Goal: Obtain resource: Obtain resource

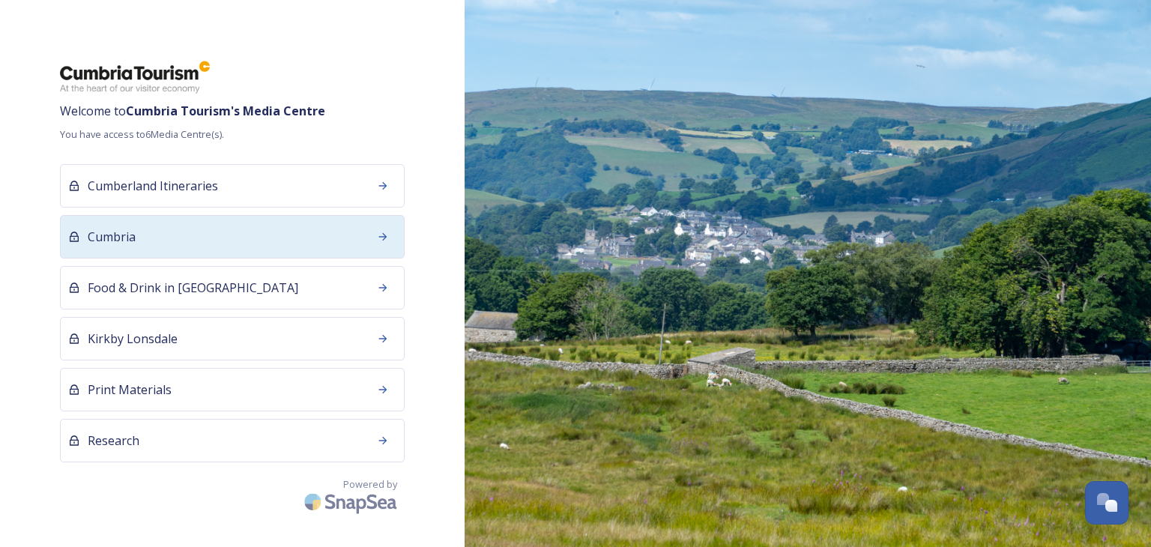
click at [189, 231] on div "Cumbria" at bounding box center [232, 236] width 345 height 43
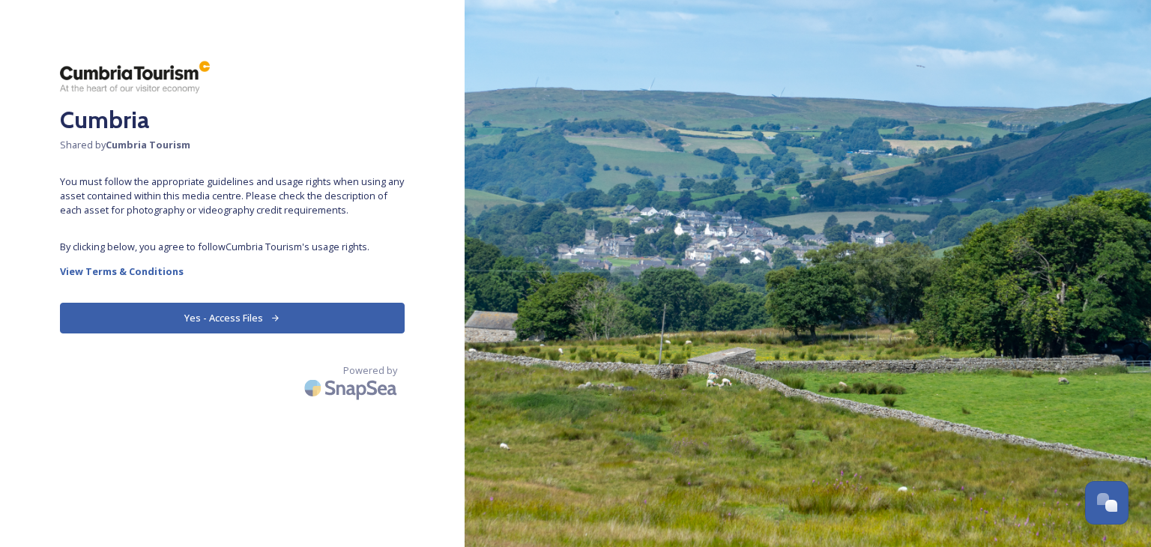
click at [231, 313] on button "Yes - Access Files" at bounding box center [232, 318] width 345 height 31
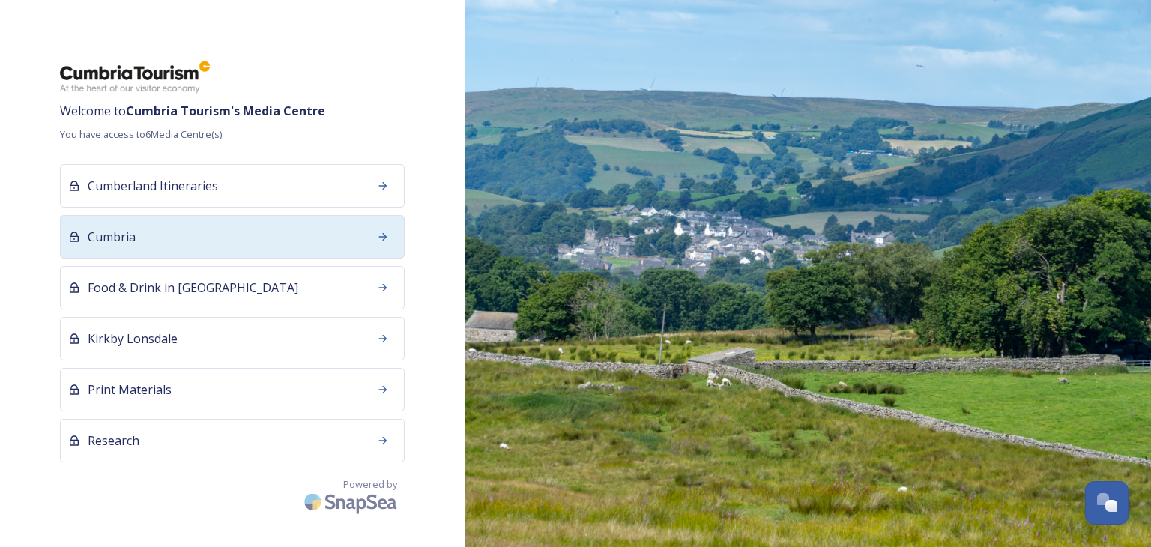
click at [133, 242] on span "Cumbria" at bounding box center [112, 237] width 48 height 18
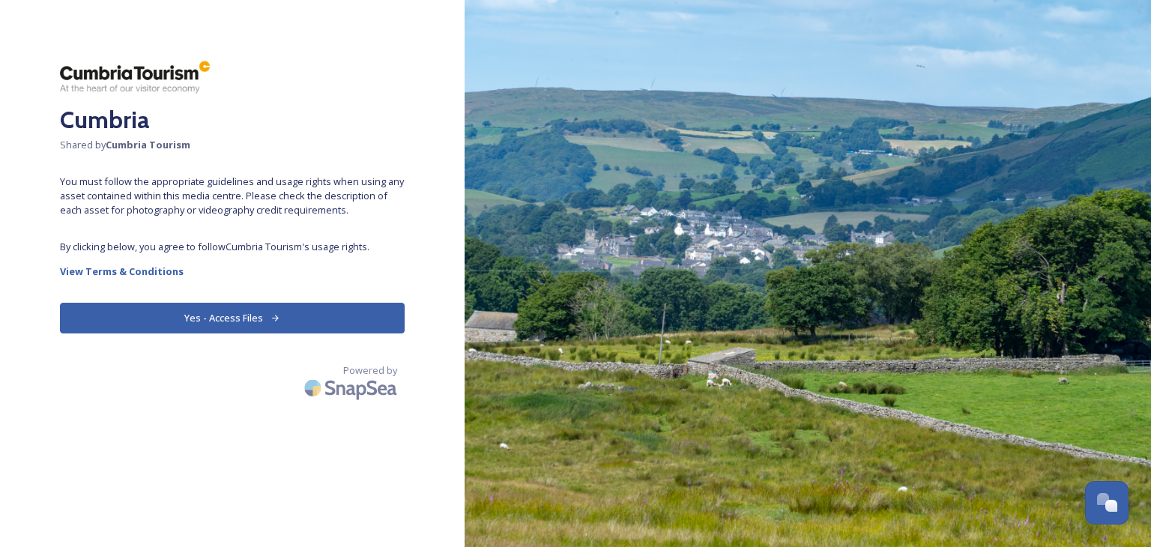
click at [260, 313] on button "Yes - Access Files" at bounding box center [232, 318] width 345 height 31
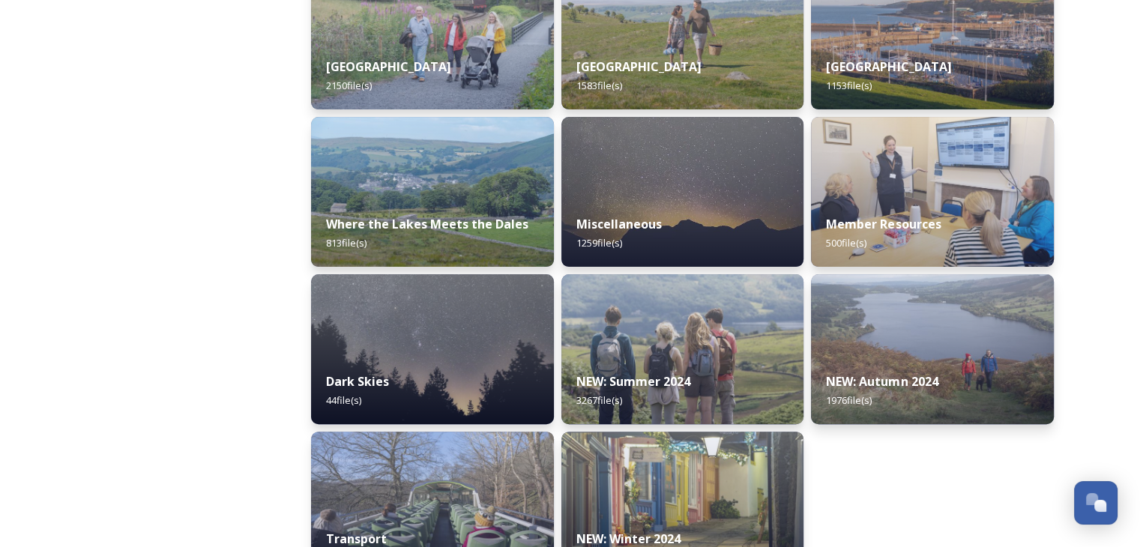
scroll to position [412, 0]
